Goal: Information Seeking & Learning: Learn about a topic

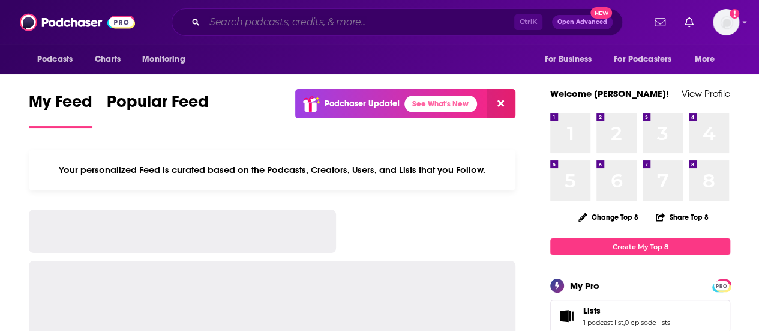
click at [281, 27] on input "Search podcasts, credits, & more..." at bounding box center [360, 22] width 310 height 19
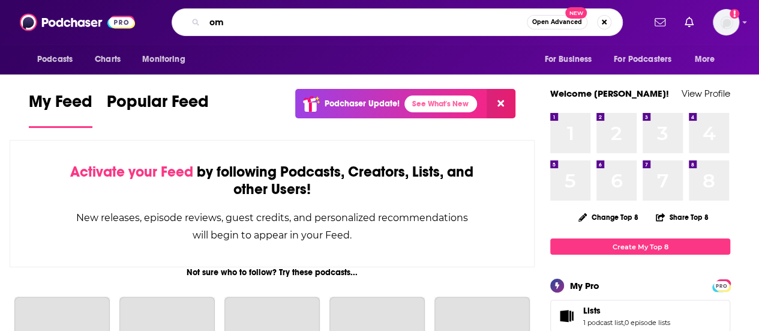
type input "o"
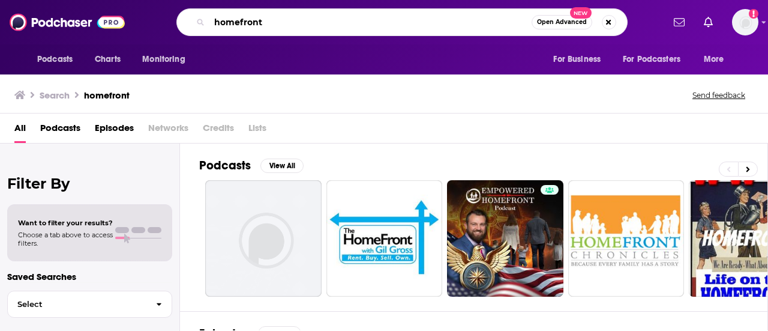
click at [270, 30] on input "homefront" at bounding box center [370, 22] width 322 height 19
drag, startPoint x: 163, startPoint y: 13, endPoint x: 157, endPoint y: 14, distance: 6.0
click at [161, 13] on div "homefront Open Advanced New" at bounding box center [401, 22] width 523 height 28
type input "air and space"
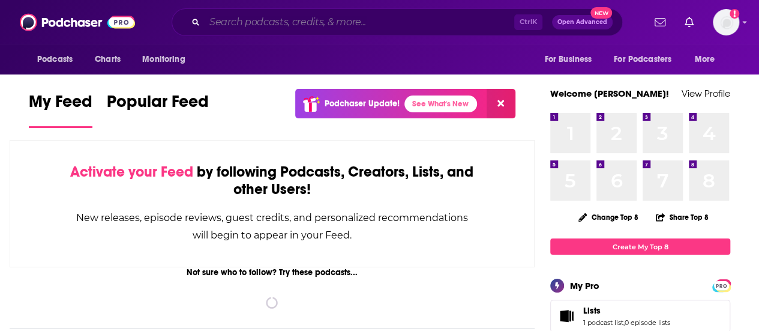
click at [354, 14] on input "Search podcasts, credits, & more..." at bounding box center [360, 22] width 310 height 19
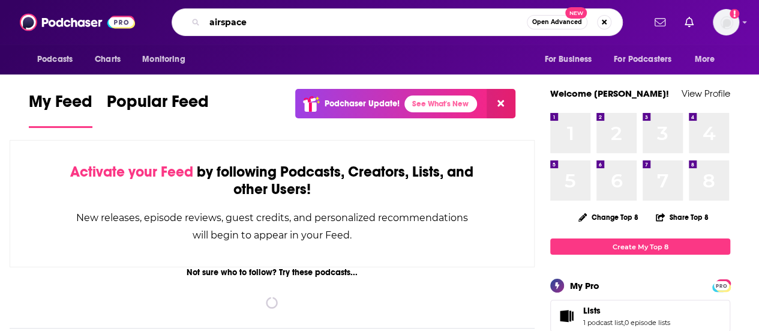
type input "airspace"
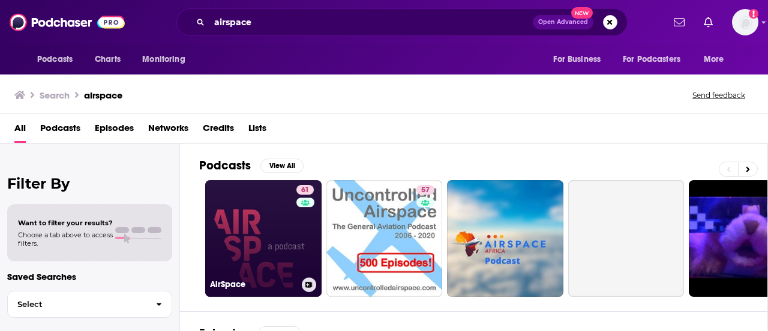
click at [250, 244] on link "61 AirSpace" at bounding box center [263, 238] width 116 height 116
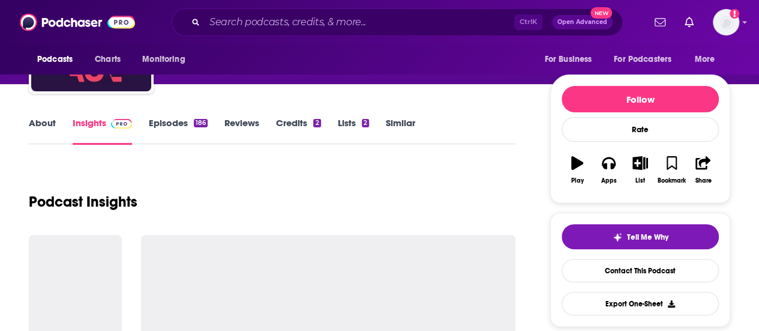
scroll to position [120, 0]
